Goal: Task Accomplishment & Management: Use online tool/utility

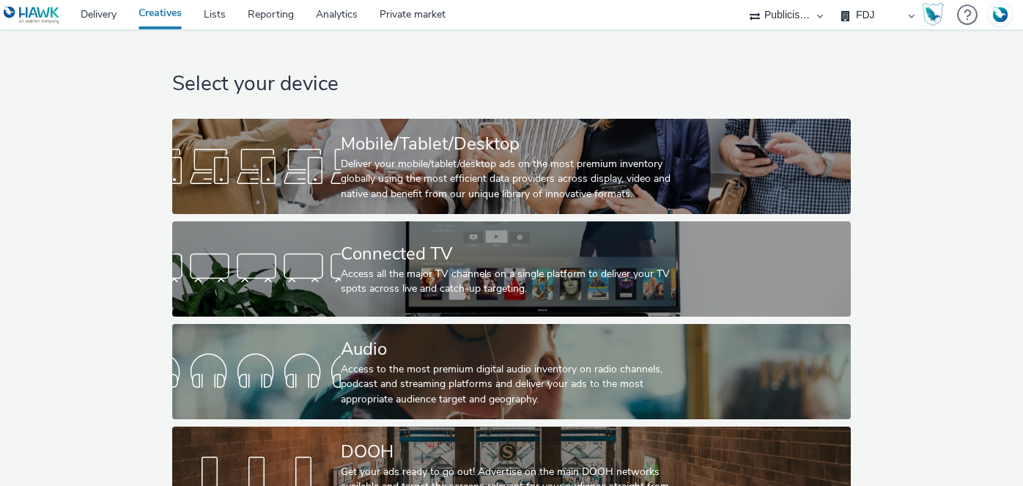
select select "d07aba32-d775-4fed-a722-f10c6504dd64"
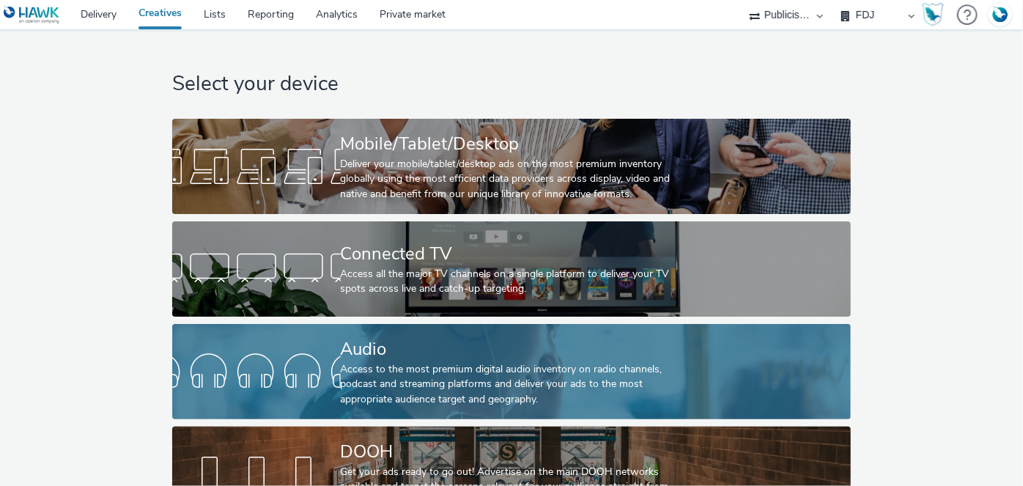
click at [344, 364] on div "Access to the most premium digital audio inventory on radio channels, podcast a…" at bounding box center [509, 384] width 336 height 45
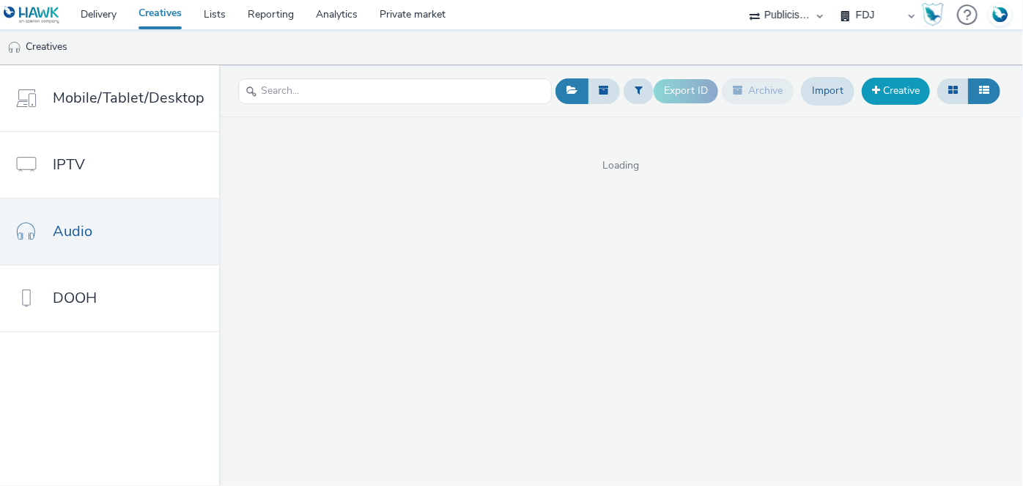
click at [896, 88] on link "Creative" at bounding box center [896, 91] width 68 height 26
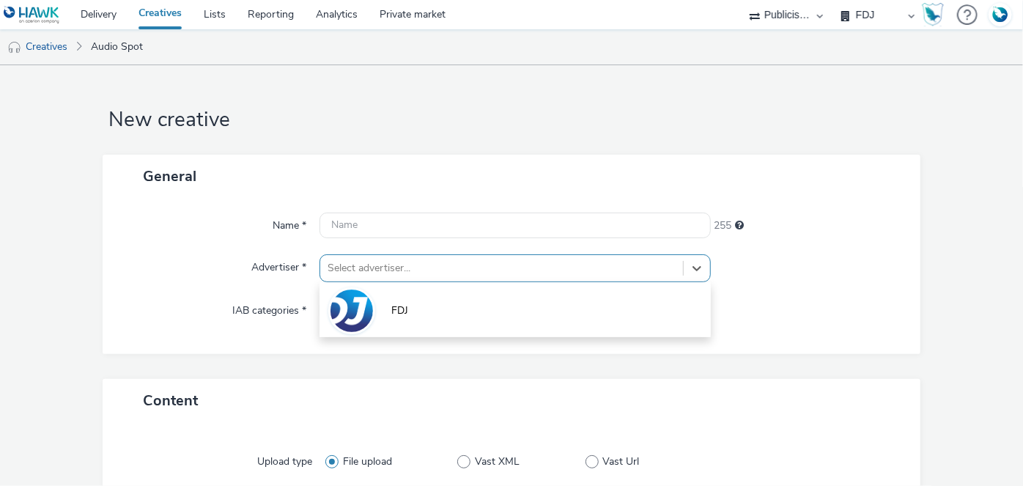
click at [506, 260] on div at bounding box center [501, 268] width 347 height 18
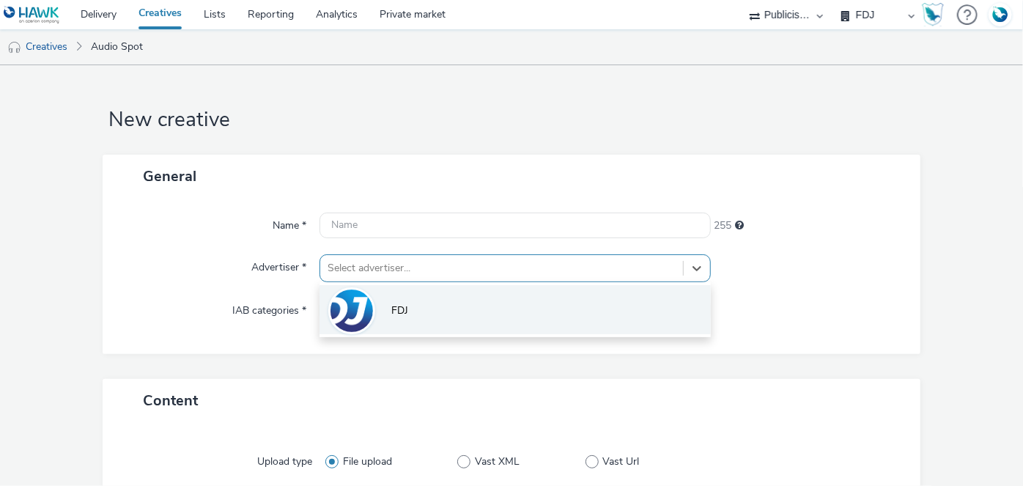
click at [465, 309] on li "FDJ" at bounding box center [515, 309] width 391 height 49
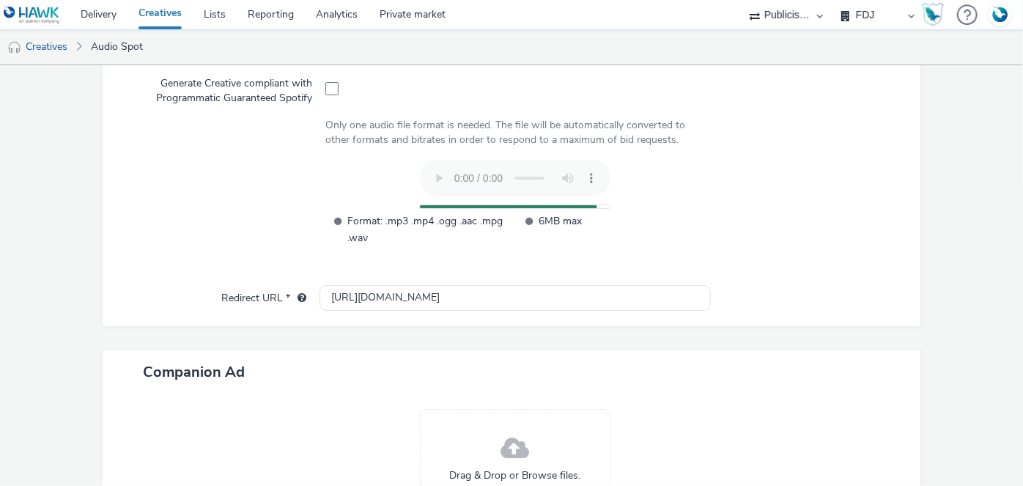
scroll to position [480, 0]
click at [346, 296] on input "[URL][DOMAIN_NAME]" at bounding box center [515, 297] width 391 height 26
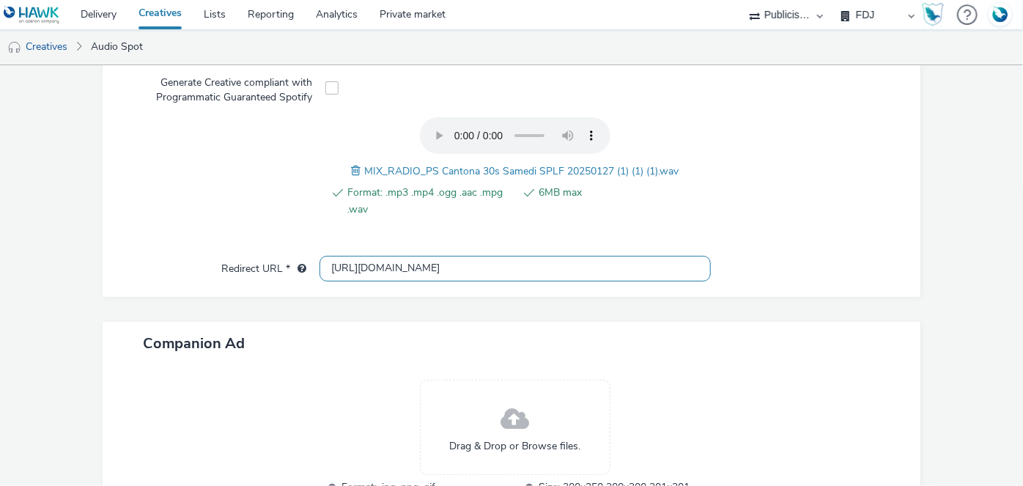
type input "[URL][DOMAIN_NAME]"
click at [434, 164] on span "MIX_RADIO_PS Cantona 30s Samedi SPLF 20250127 (1) (1) (1).wav" at bounding box center [522, 171] width 314 height 14
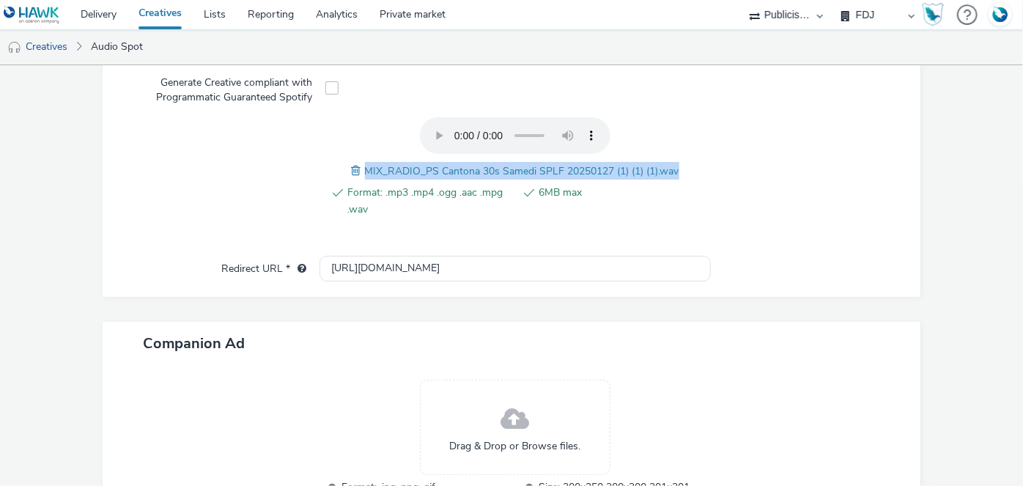
click at [434, 164] on span "MIX_RADIO_PS Cantona 30s Samedi SPLF 20250127 (1) (1) (1).wav" at bounding box center [522, 171] width 314 height 14
copy span "MIX_RADIO_PS Cantona 30s Samedi SPLF 20250127 (1) (1) (1).wav"
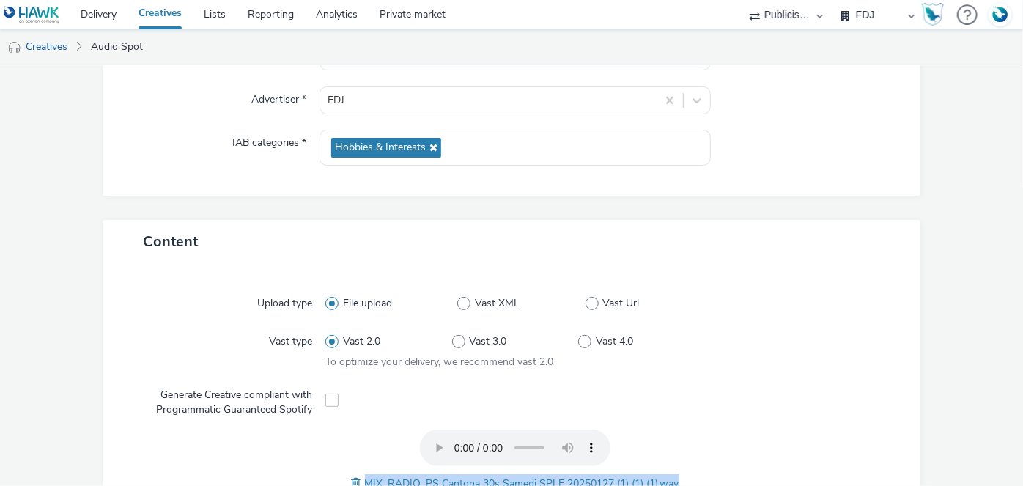
scroll to position [0, 0]
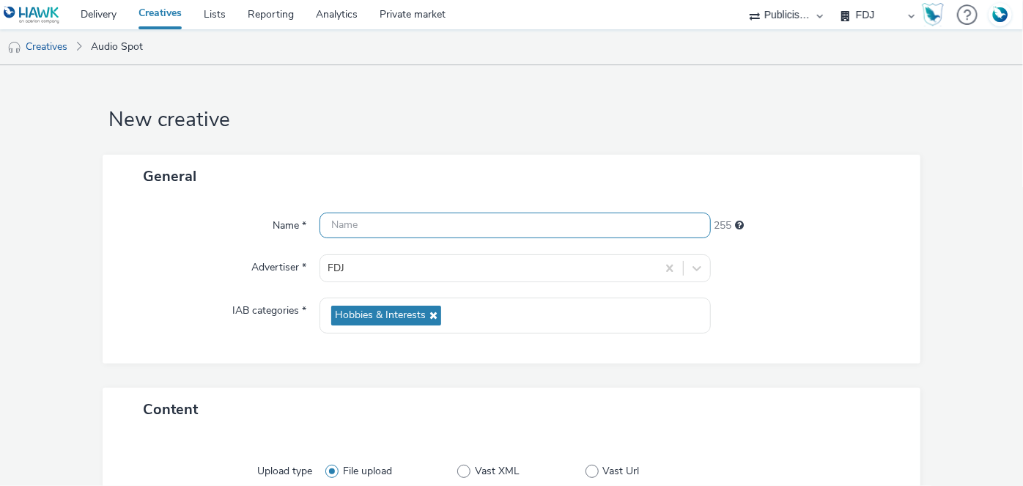
click at [590, 216] on input "text" at bounding box center [515, 226] width 391 height 26
paste input "MIX_RADIO_PS Cantona 30s Samedi SPLF 20250127 (1) (1) (1).wav"
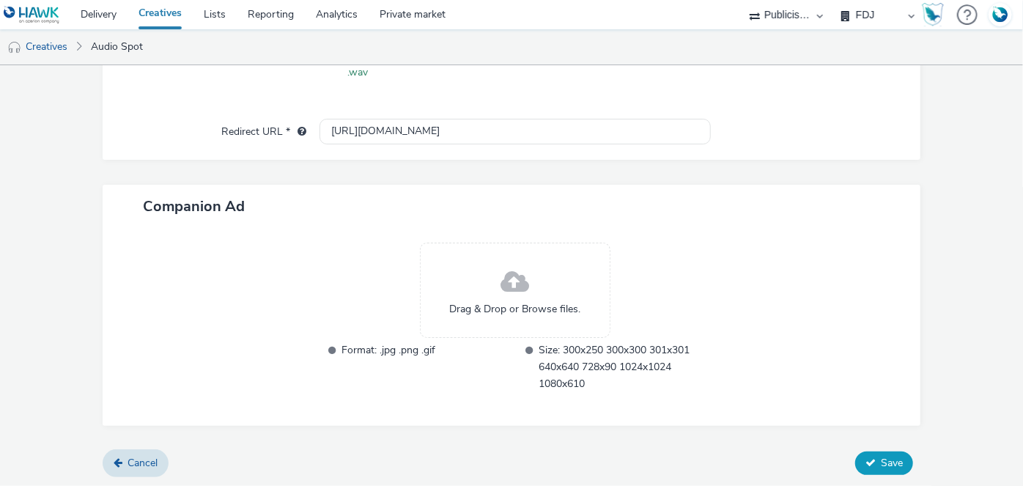
type input "MIX_RADIO_PS Cantona 30s Samedi SPLF 20250127"
click at [881, 460] on span "Save" at bounding box center [892, 463] width 22 height 14
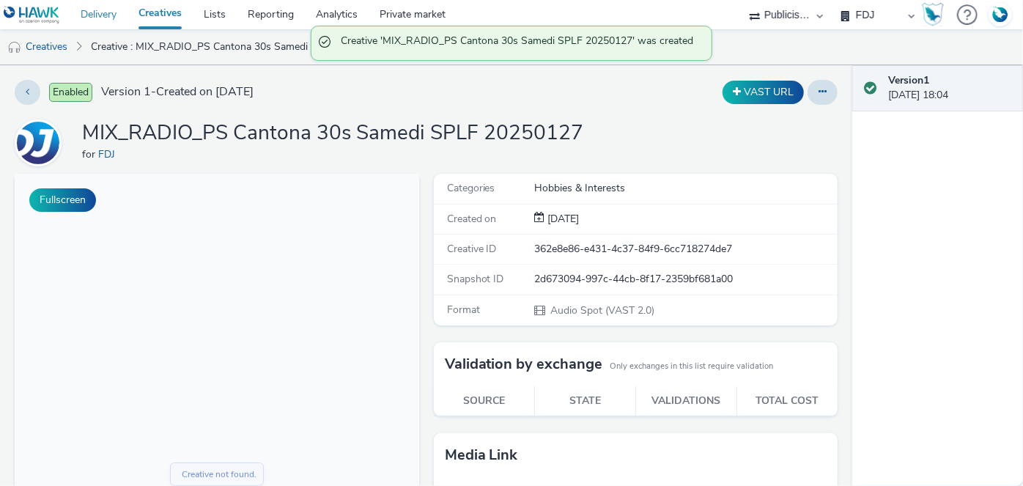
click at [98, 23] on link "Delivery" at bounding box center [99, 14] width 58 height 29
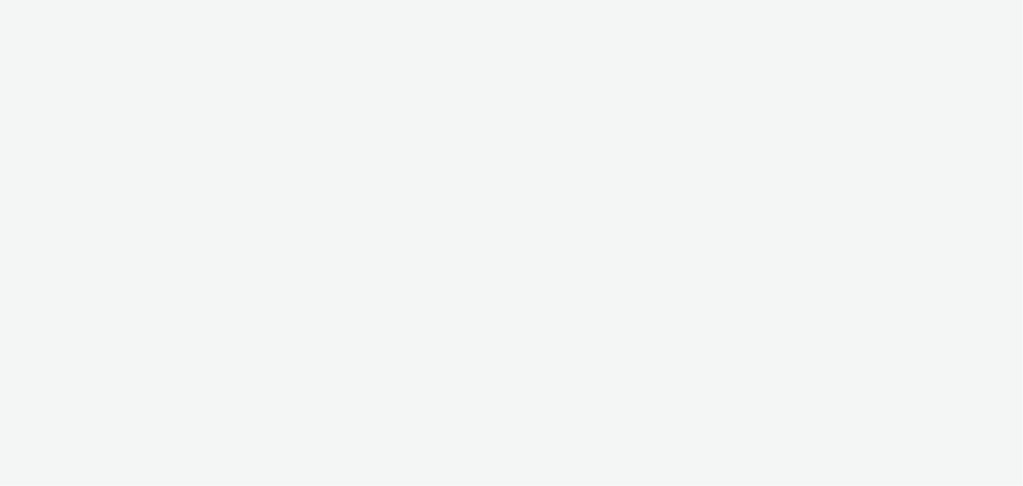
select select "4905062d-13ce-4986-87c2-be94dfa9bf08"
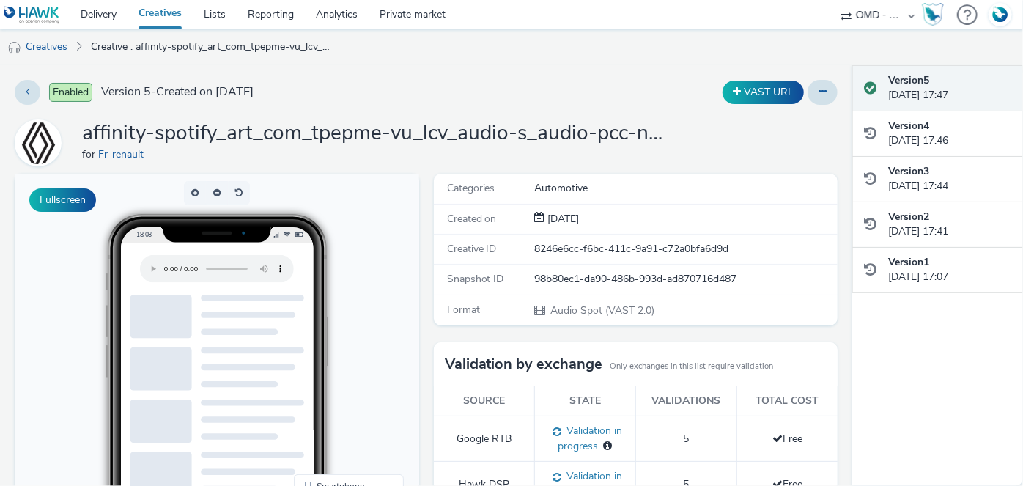
click at [294, 125] on h1 "affinity-spotify_art_com_tpepme-vu_lcv_audio-s_audio-pcc-nd-na-cpm-30_noskip" at bounding box center [375, 133] width 586 height 28
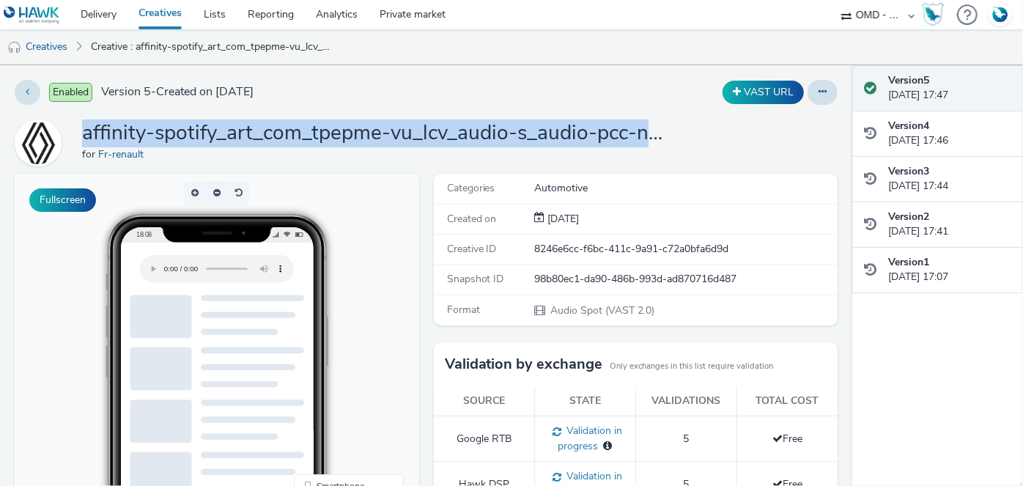
click at [294, 125] on h1 "affinity-spotify_art_com_tpepme-vu_lcv_audio-s_audio-pcc-nd-na-cpm-30_noskip" at bounding box center [375, 133] width 586 height 28
copy h1 "affinity-spotify_art_com_tpepme-vu_lcv_audio-s_audio-pcc-nd-na-cpm-30_noskip"
